Goal: Task Accomplishment & Management: Complete application form

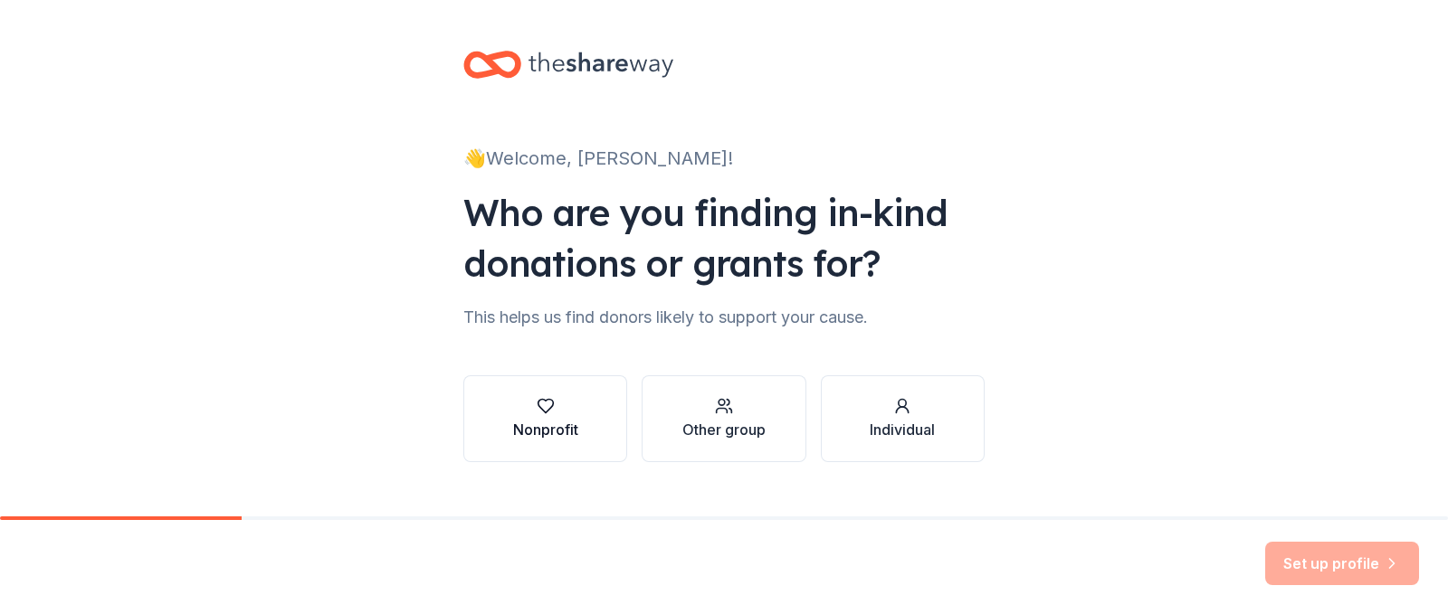
click at [531, 438] on div "Nonprofit" at bounding box center [545, 430] width 65 height 22
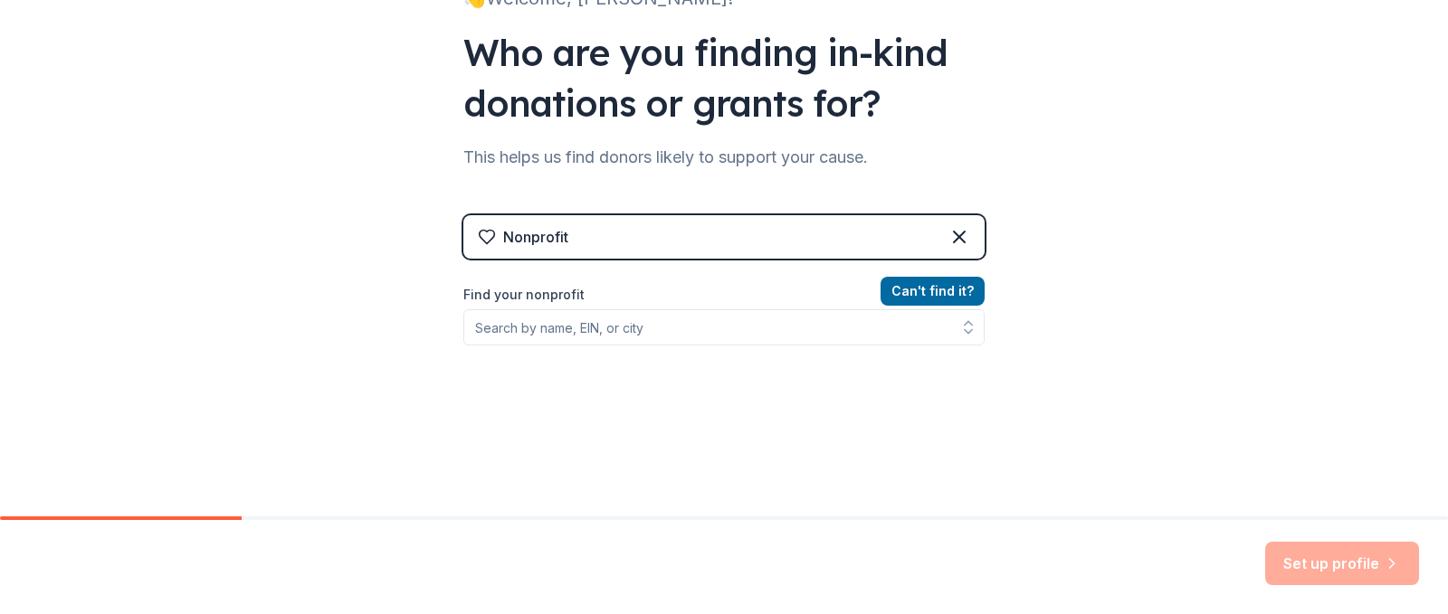
scroll to position [181, 0]
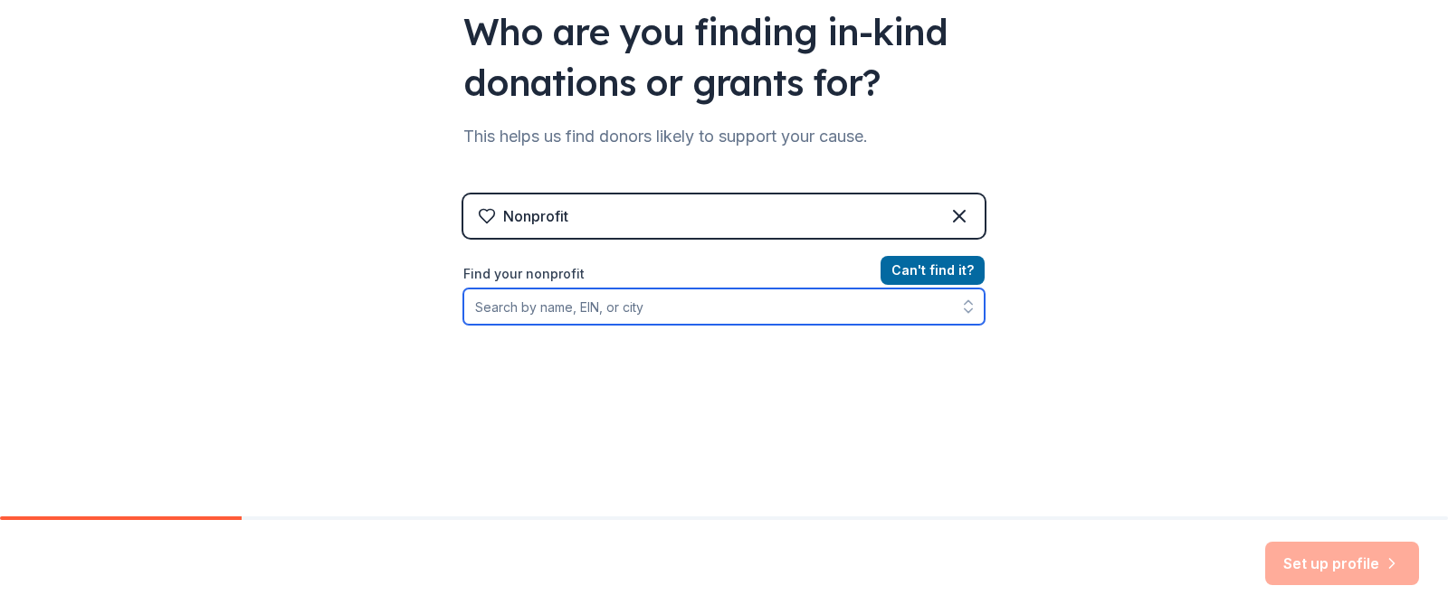
click at [575, 309] on input "Find your nonprofit" at bounding box center [723, 307] width 521 height 36
type input "Friend for Life Cance"
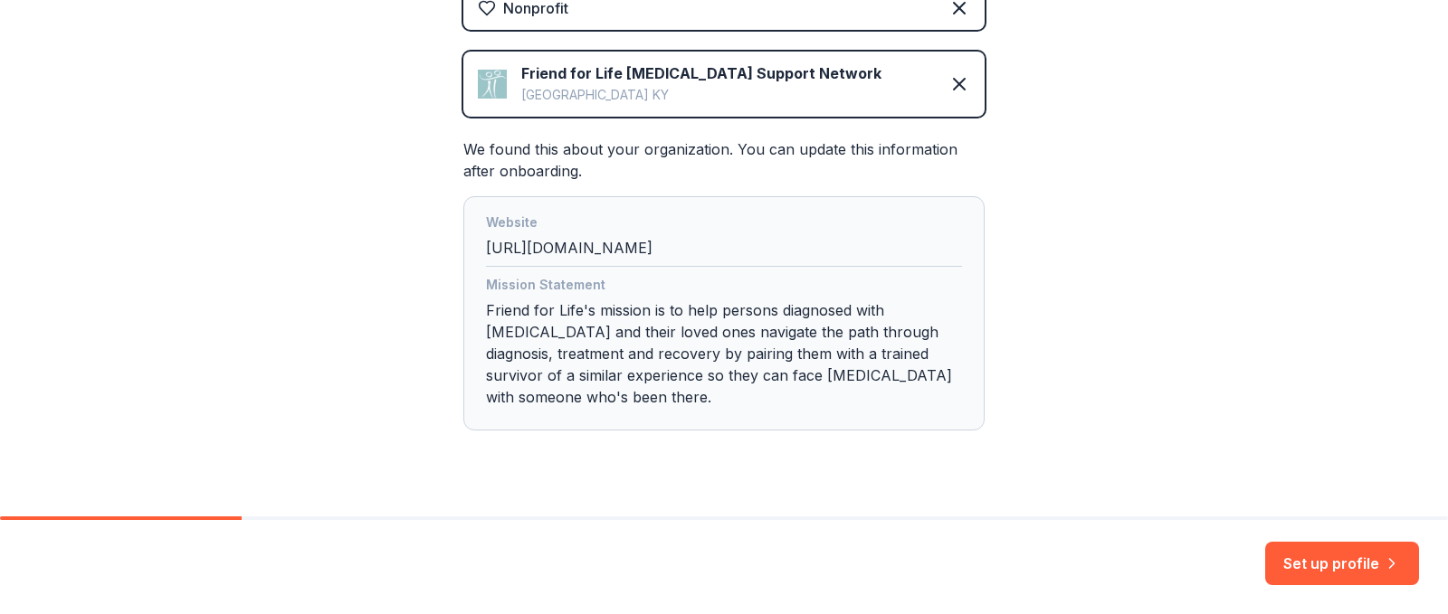
scroll to position [404, 0]
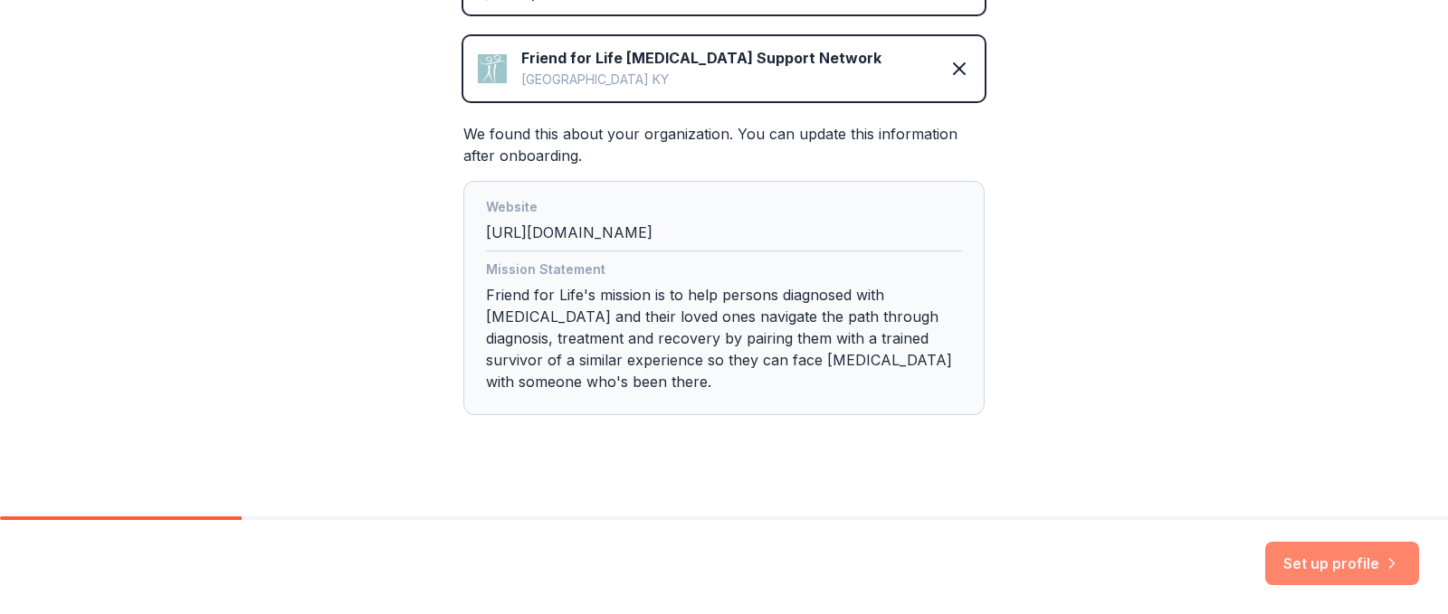
click at [1302, 553] on button "Set up profile" at bounding box center [1342, 563] width 154 height 43
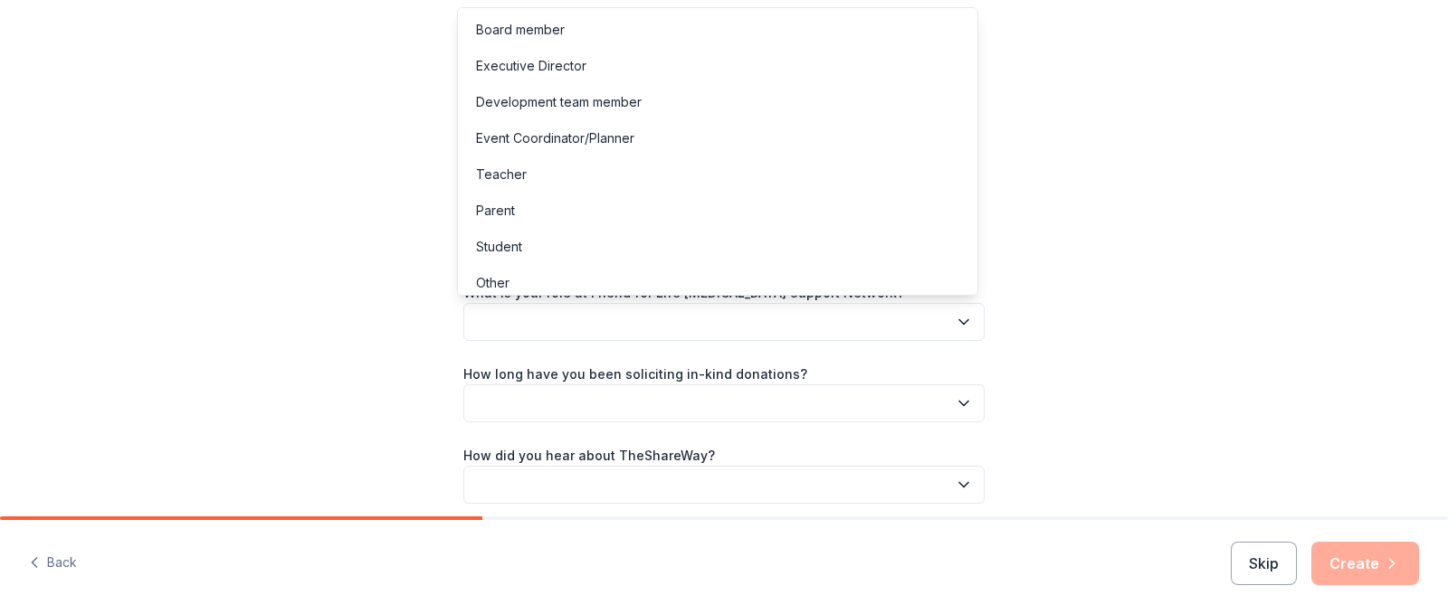
click at [582, 329] on button "button" at bounding box center [723, 322] width 521 height 38
click at [513, 64] on div "Executive Director" at bounding box center [531, 66] width 110 height 22
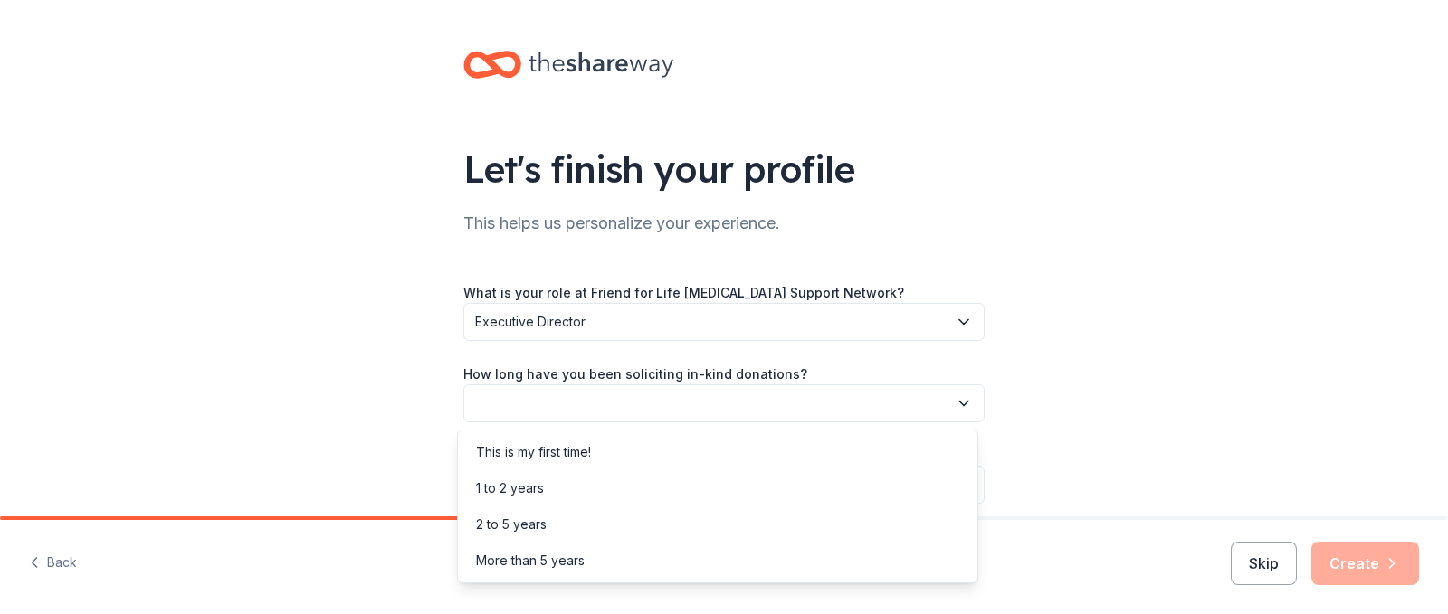
click at [650, 404] on button "button" at bounding box center [723, 404] width 521 height 38
click at [586, 453] on div "This is my first time!" at bounding box center [533, 453] width 115 height 22
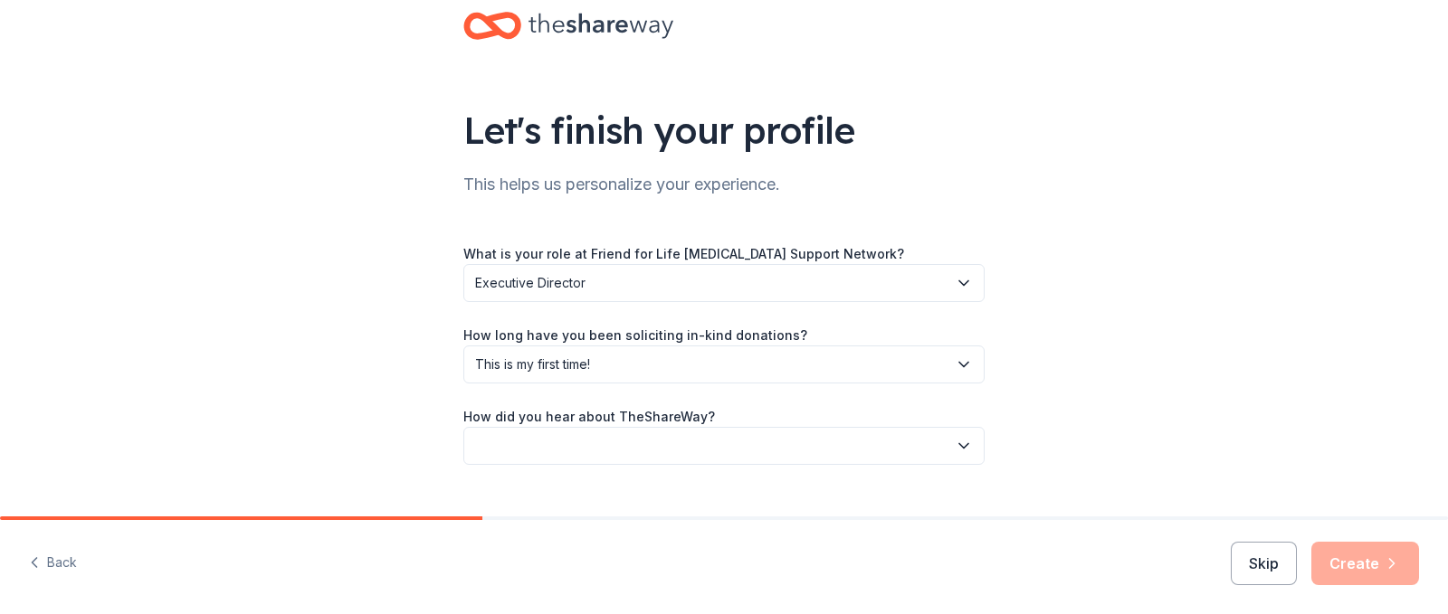
scroll to position [74, 0]
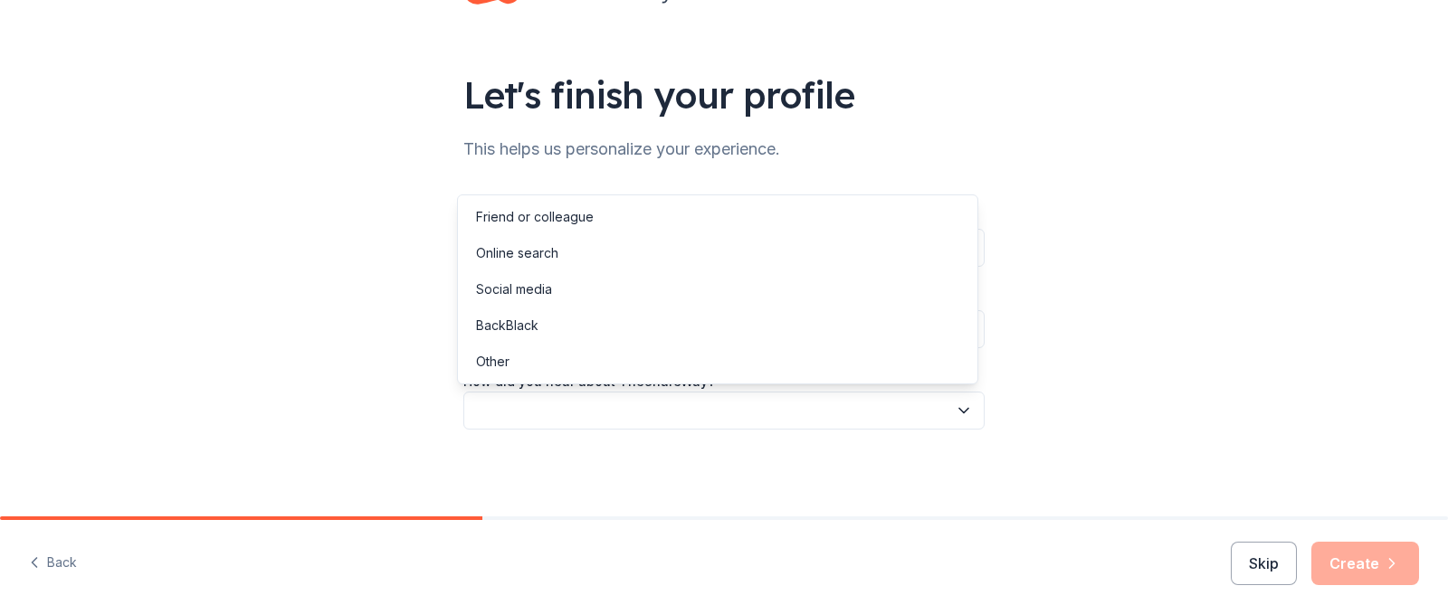
click at [590, 410] on button "button" at bounding box center [723, 411] width 521 height 38
click at [487, 214] on div "Friend or colleague" at bounding box center [535, 217] width 118 height 22
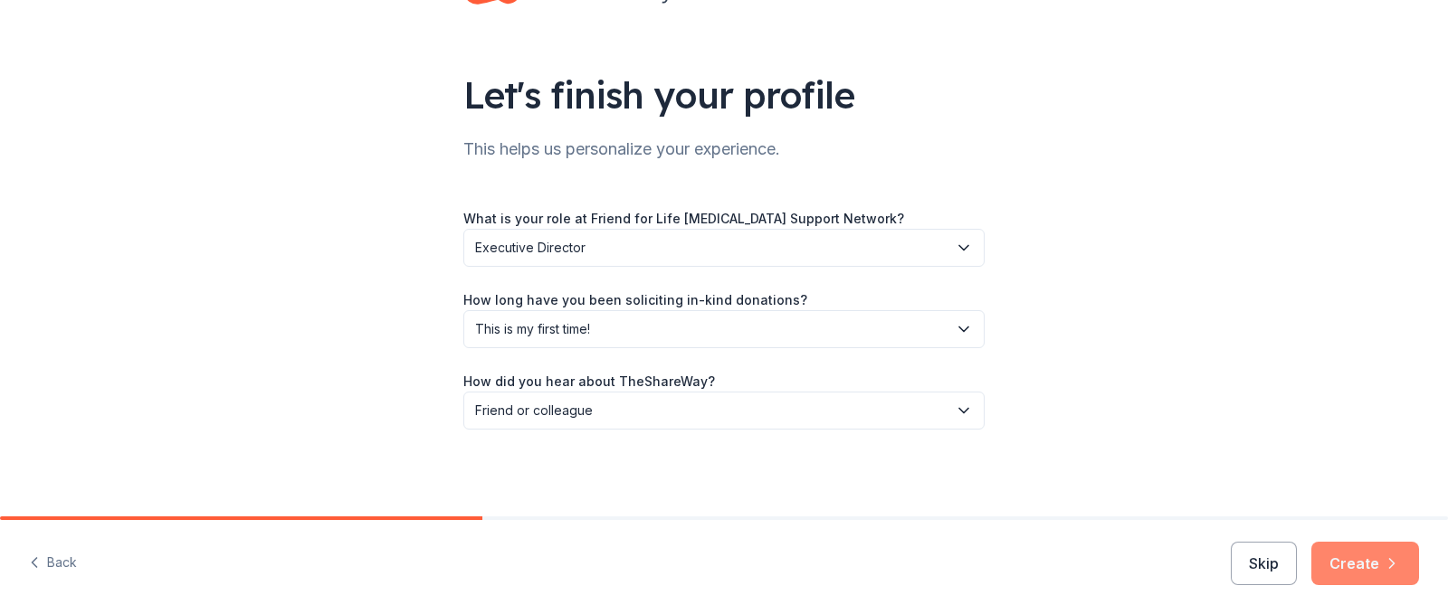
click at [1384, 561] on icon "button" at bounding box center [1392, 564] width 18 height 18
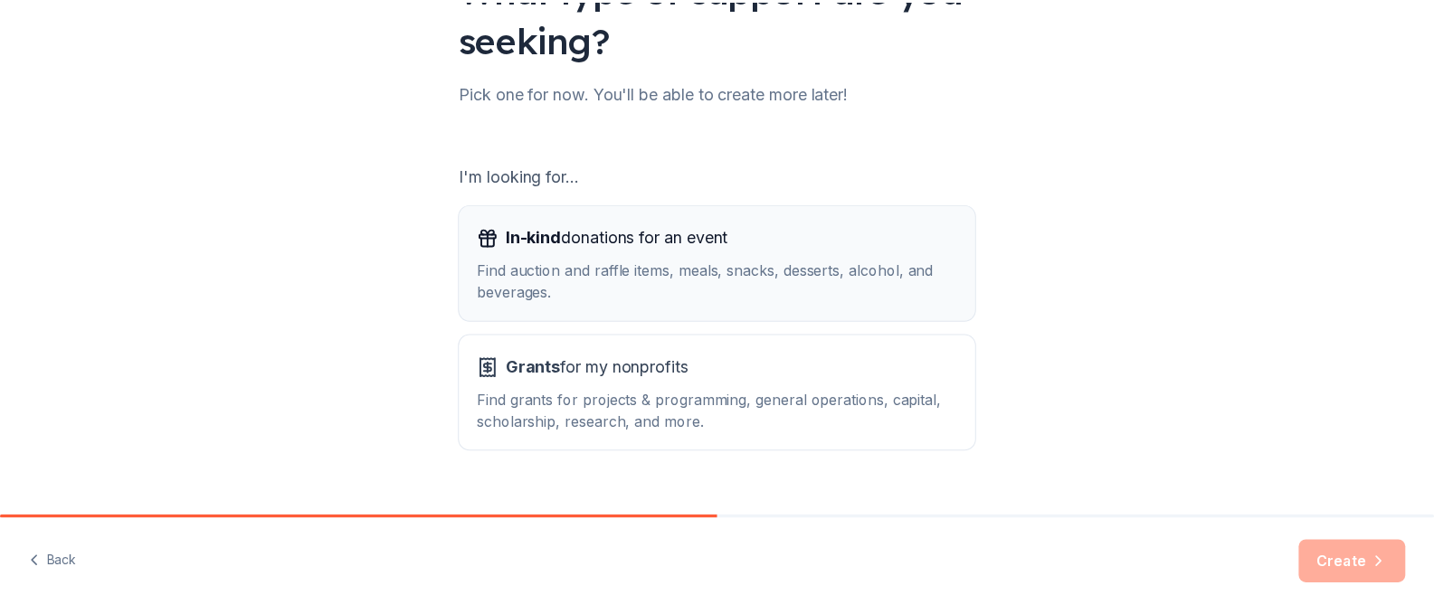
scroll to position [214, 0]
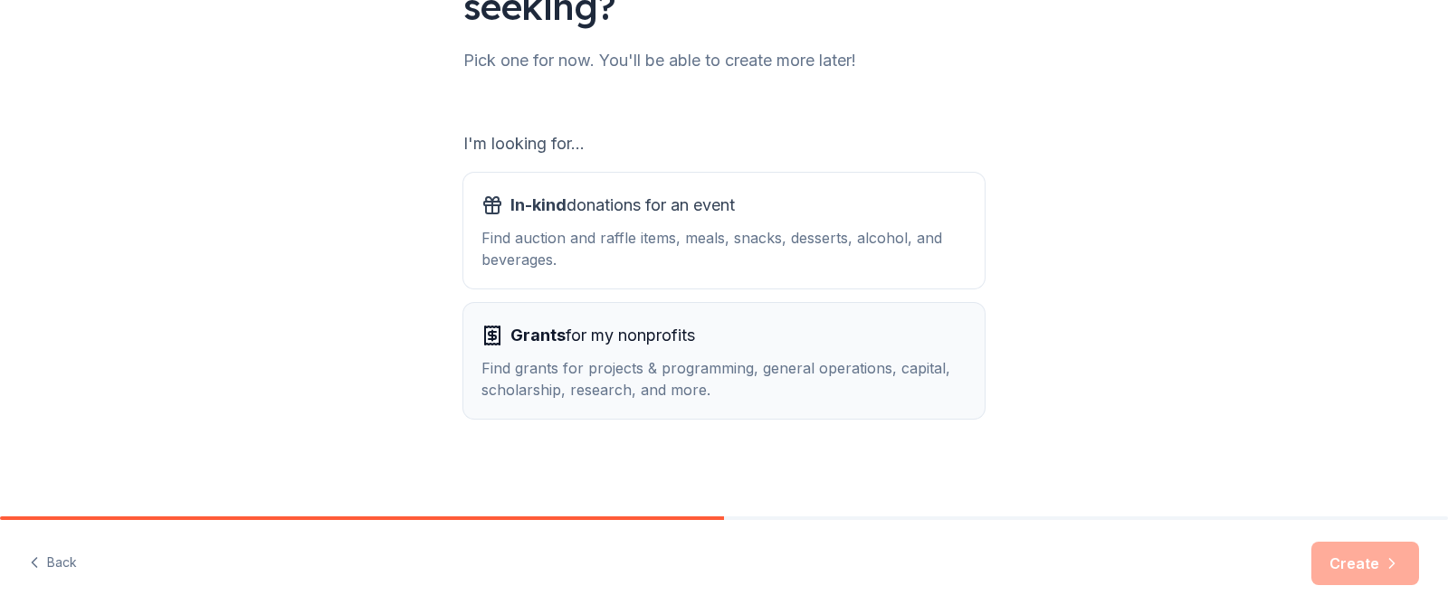
click at [618, 331] on span "Grants for my nonprofits" at bounding box center [602, 335] width 185 height 29
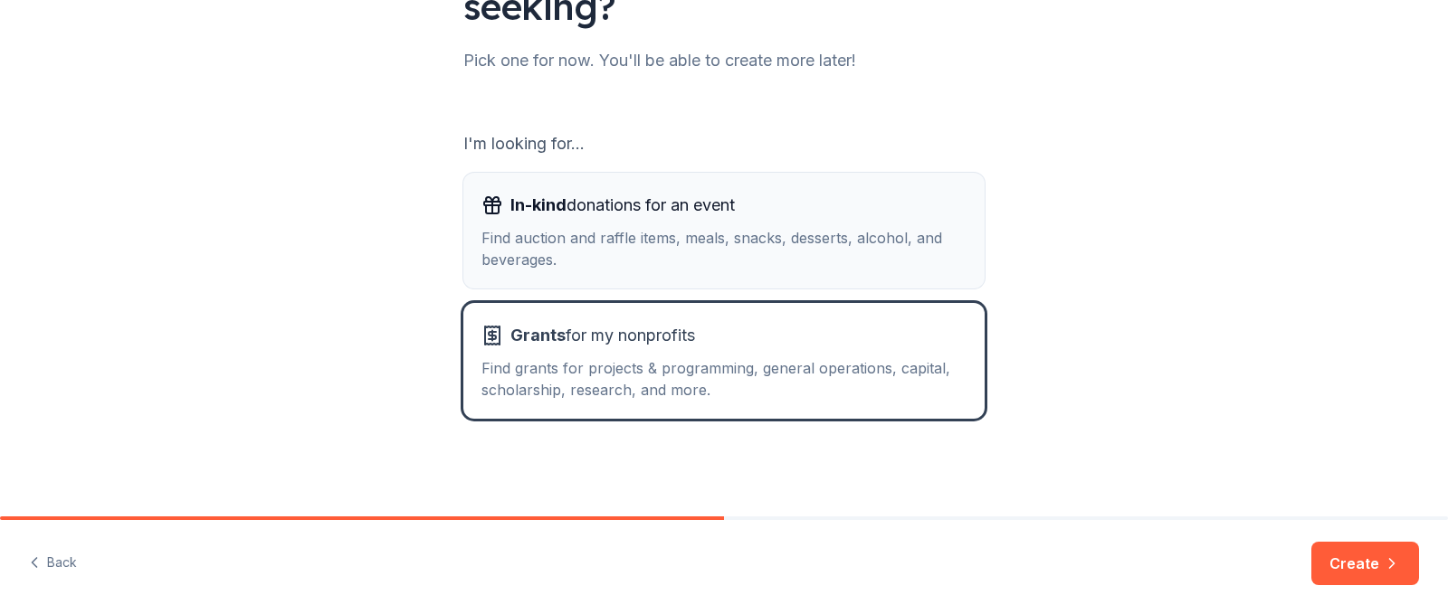
click at [631, 260] on div "Find auction and raffle items, meals, snacks, desserts, alcohol, and beverages." at bounding box center [723, 248] width 485 height 43
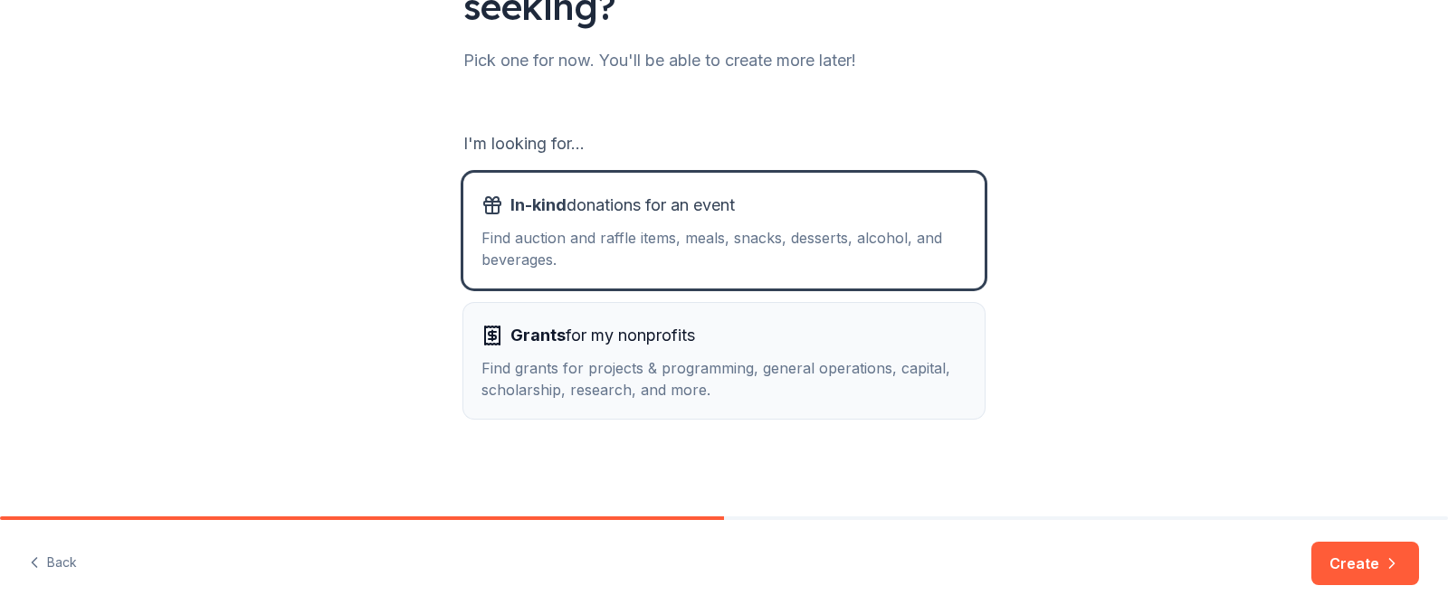
click at [669, 373] on div "Find grants for projects & programming, general operations, capital, scholarshi…" at bounding box center [723, 378] width 485 height 43
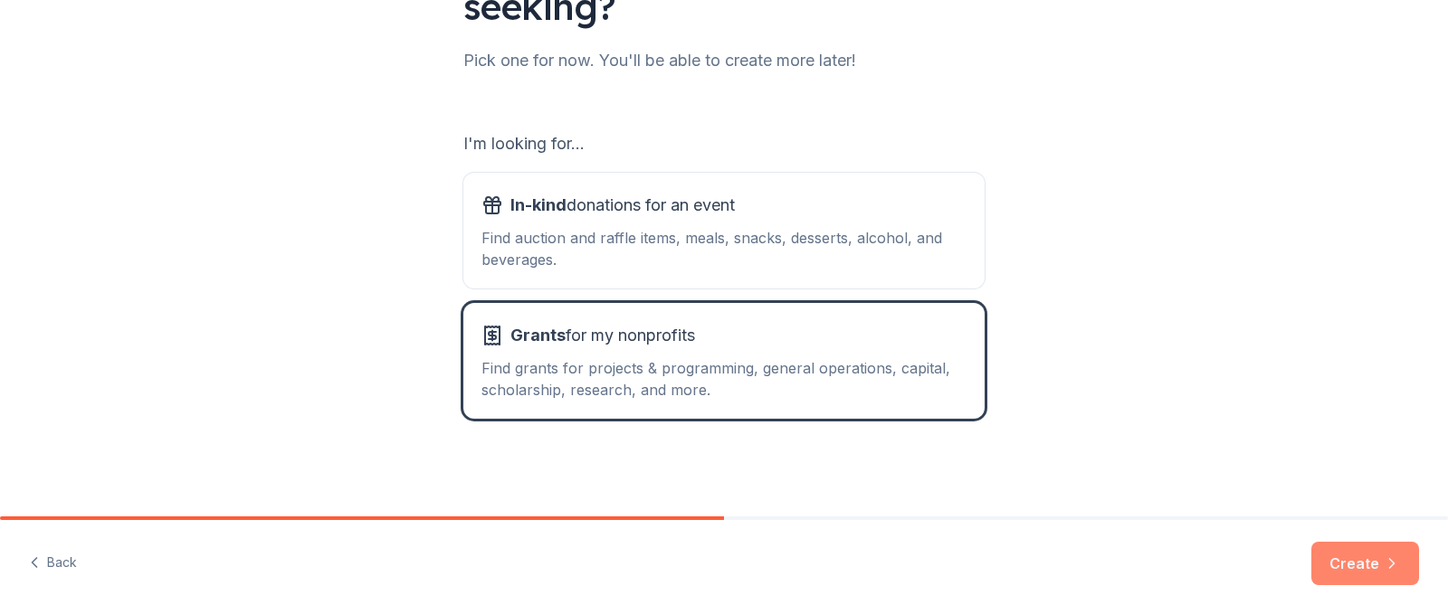
click at [1351, 566] on button "Create" at bounding box center [1365, 563] width 108 height 43
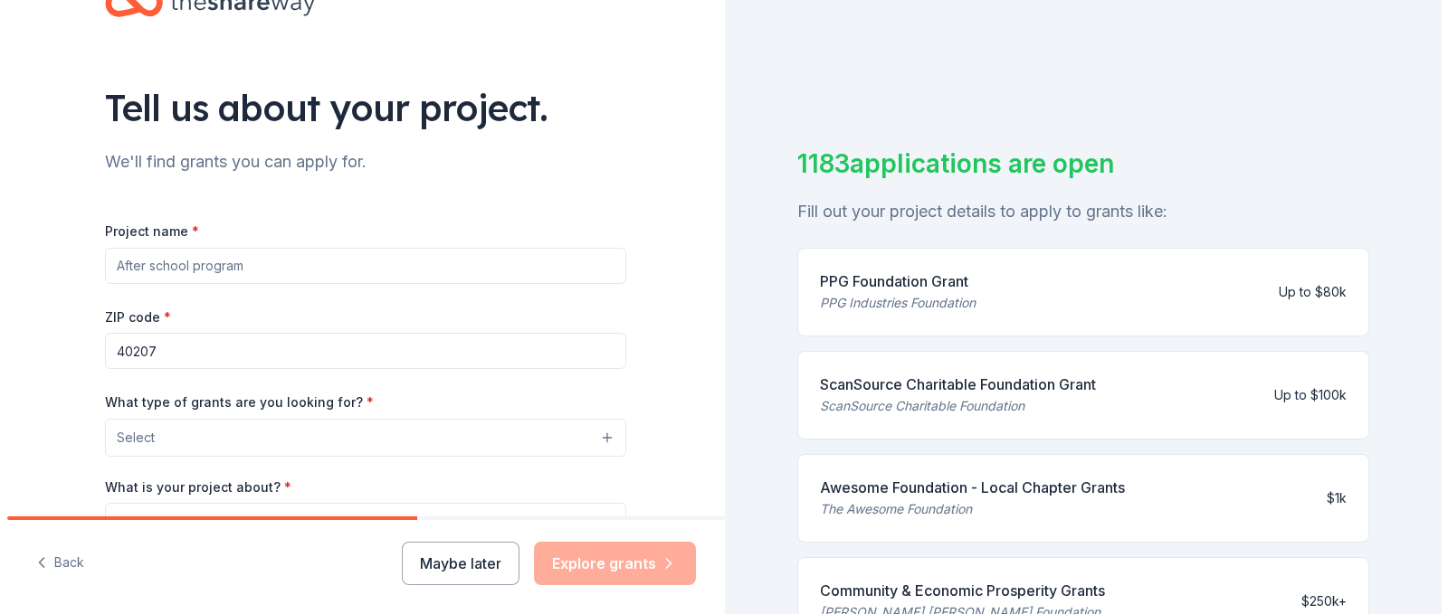
scroll to position [90, 0]
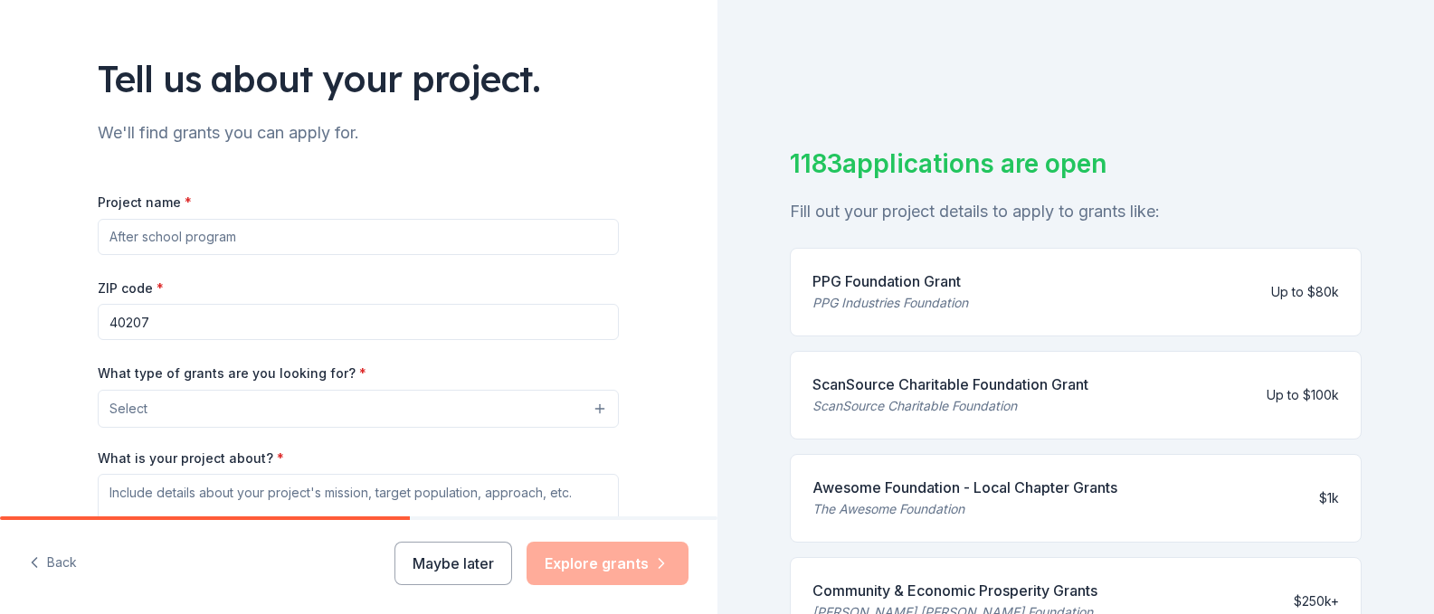
click at [365, 225] on input "Project name *" at bounding box center [358, 237] width 521 height 36
type input "[MEDICAL_DATA] Support Network"
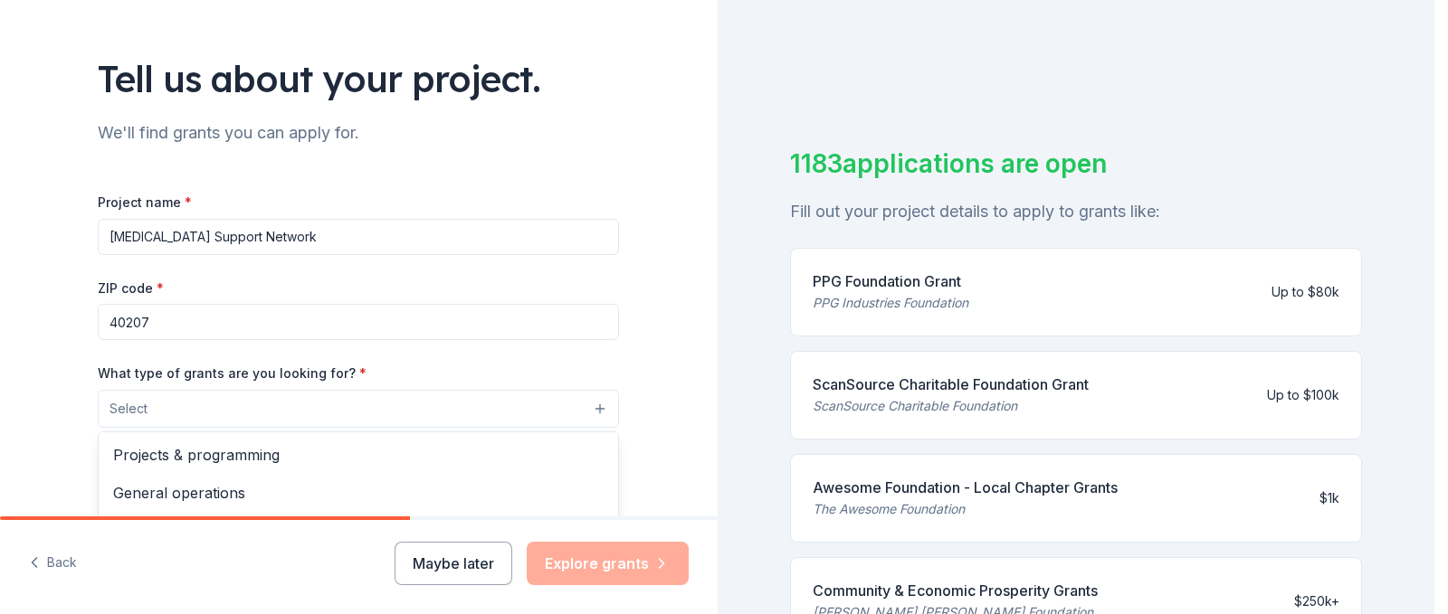
click at [341, 409] on button "Select" at bounding box center [358, 409] width 521 height 38
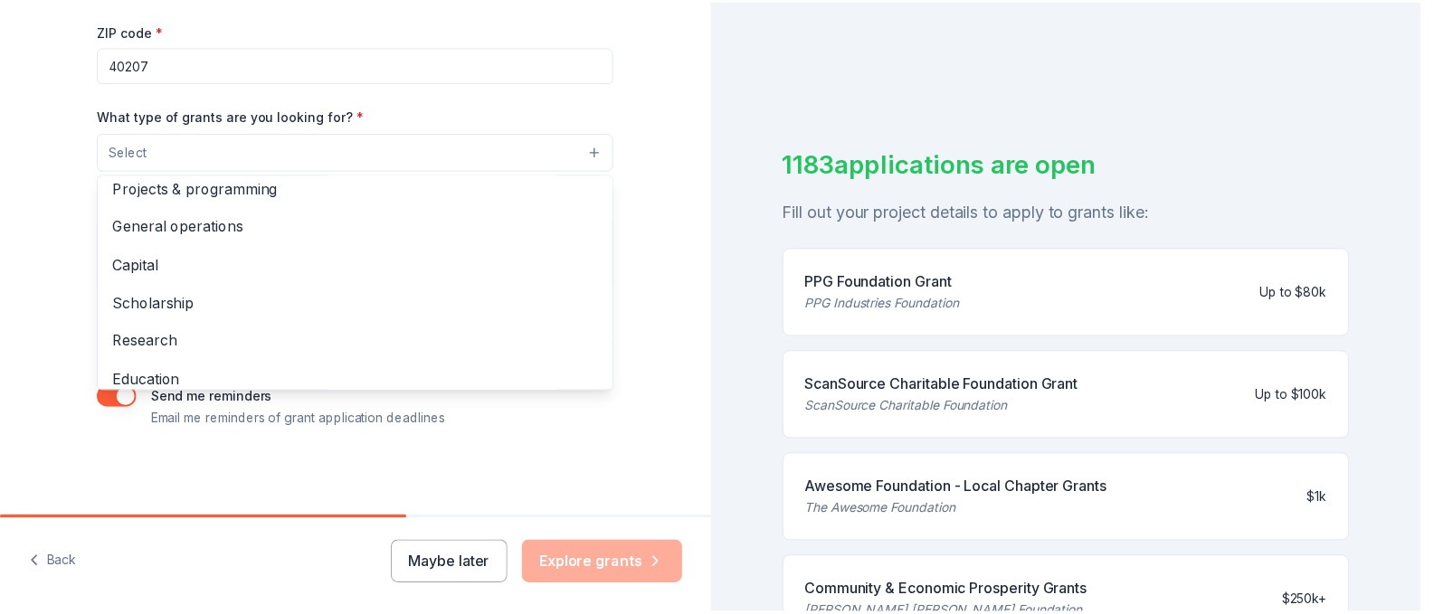
scroll to position [0, 0]
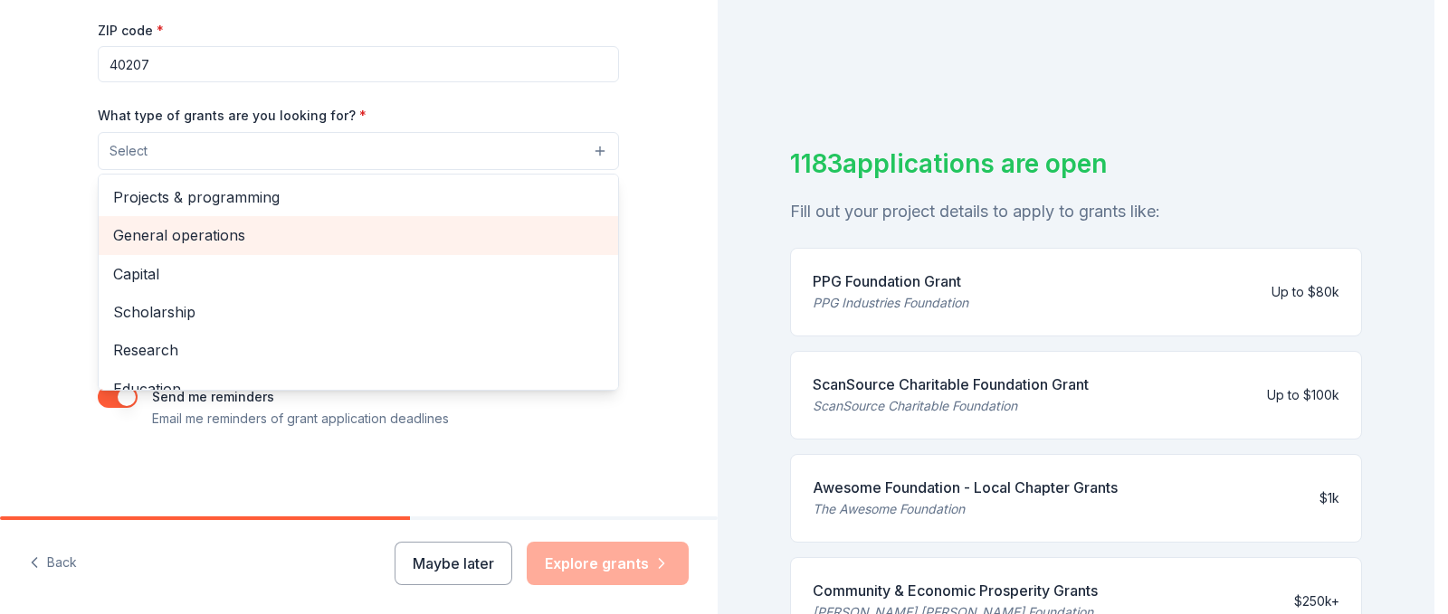
click at [194, 240] on span "General operations" at bounding box center [358, 236] width 490 height 24
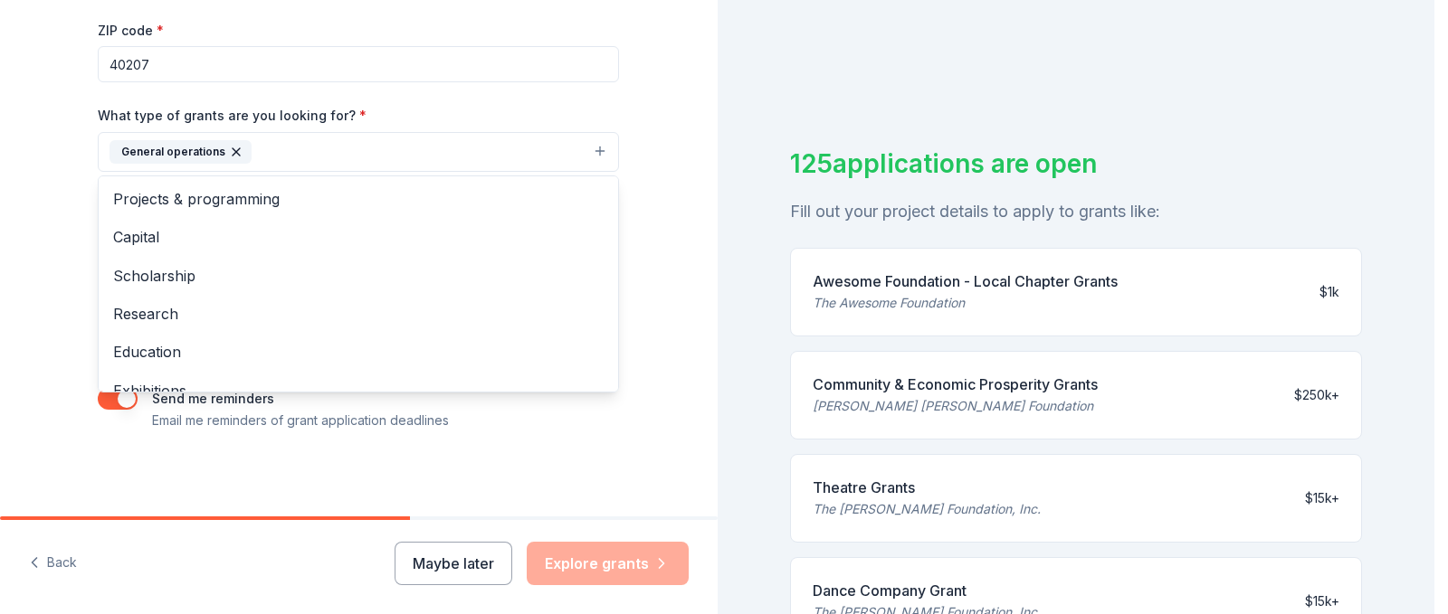
click at [657, 108] on div "Tell us about your project. We'll find grants you can apply for. Project name *…" at bounding box center [359, 85] width 718 height 867
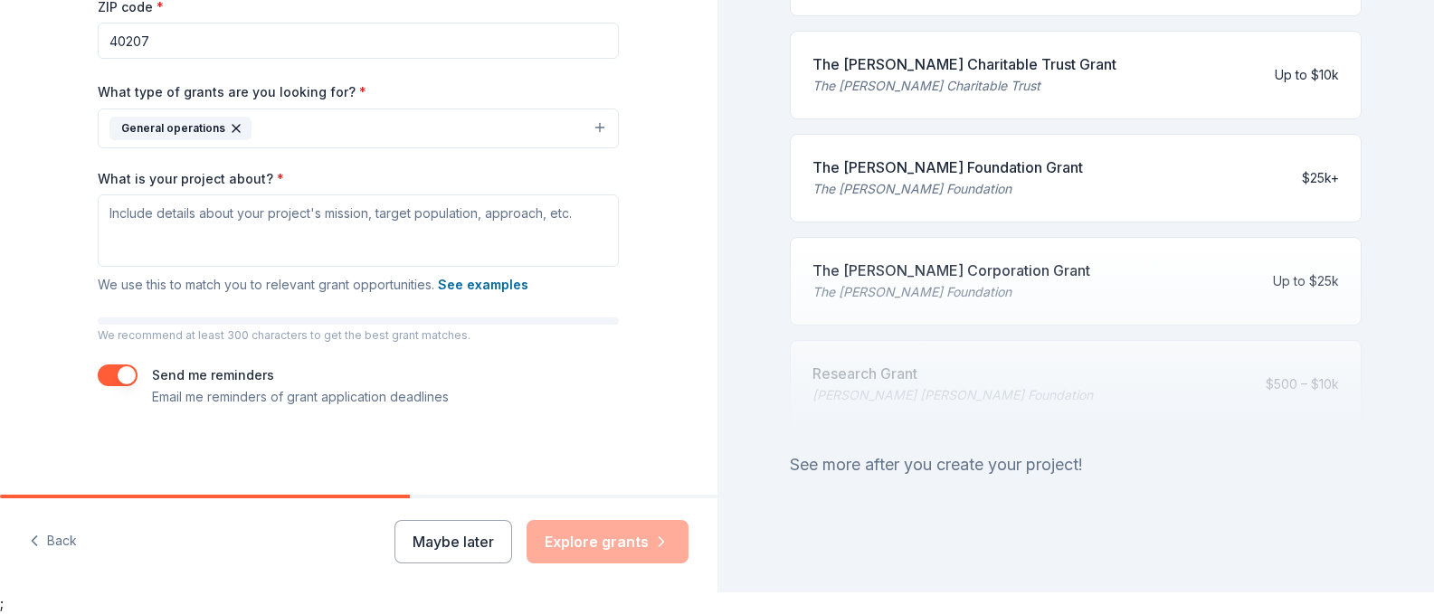
scroll to position [831, 0]
